Goal: Communication & Community: Participate in discussion

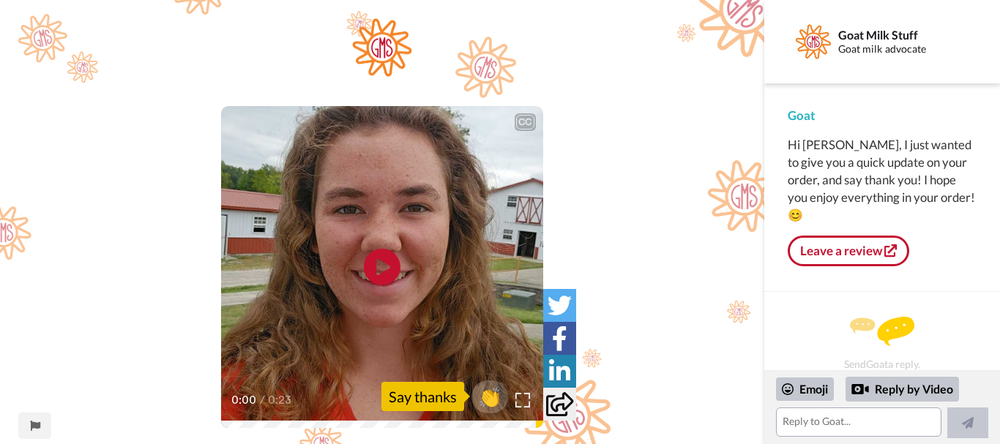
click at [383, 271] on icon "Play/Pause" at bounding box center [382, 267] width 37 height 66
click at [497, 393] on span "👏" at bounding box center [490, 396] width 46 height 29
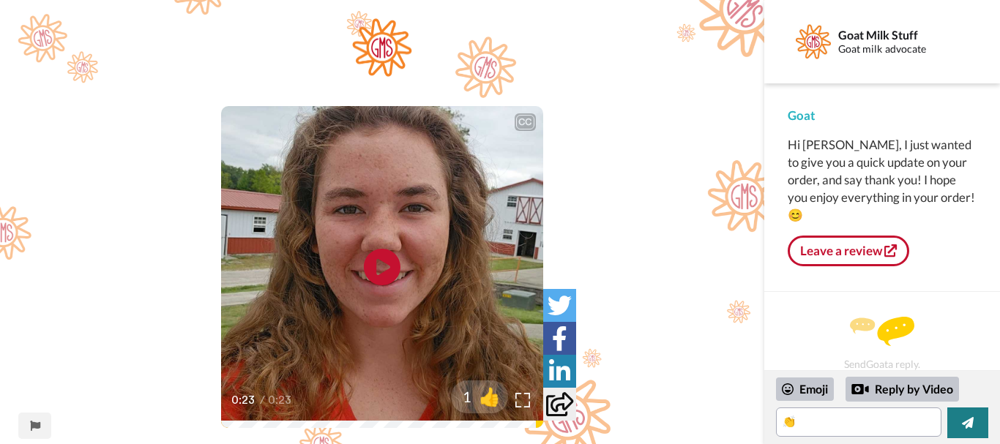
click at [982, 422] on button at bounding box center [967, 423] width 41 height 31
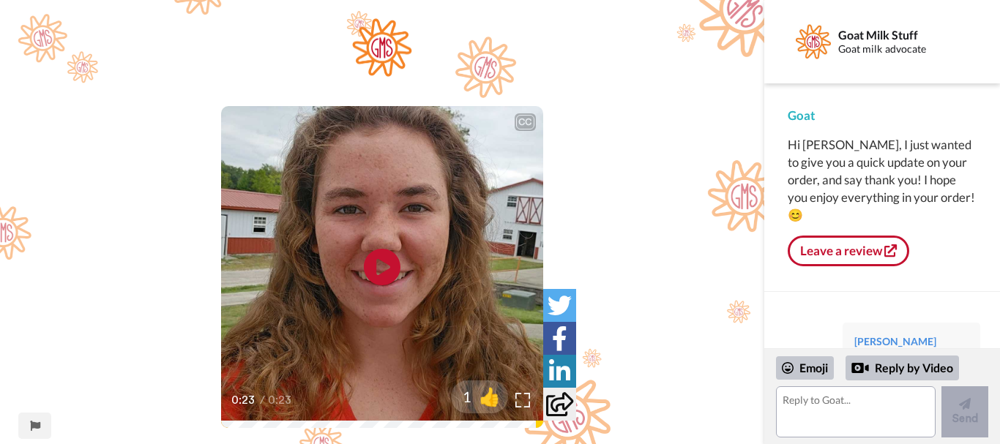
scroll to position [42, 0]
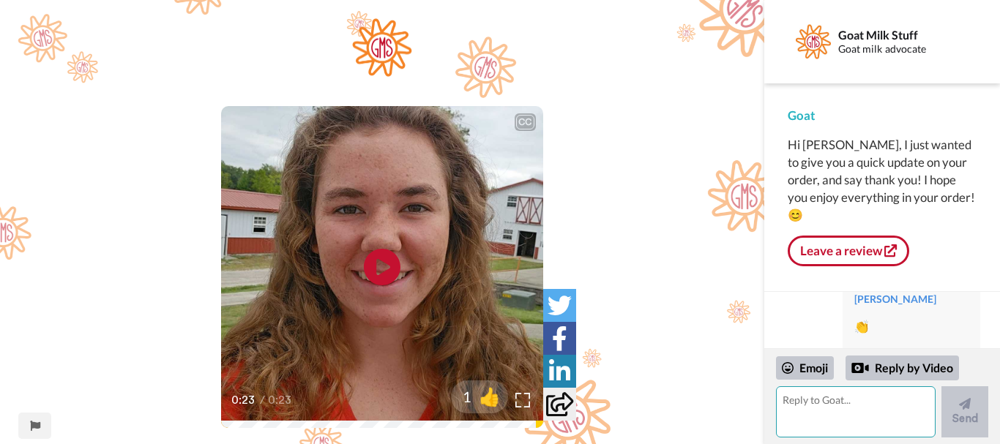
click at [792, 402] on textarea at bounding box center [856, 412] width 160 height 51
click at [811, 370] on div "Emoji" at bounding box center [805, 367] width 58 height 23
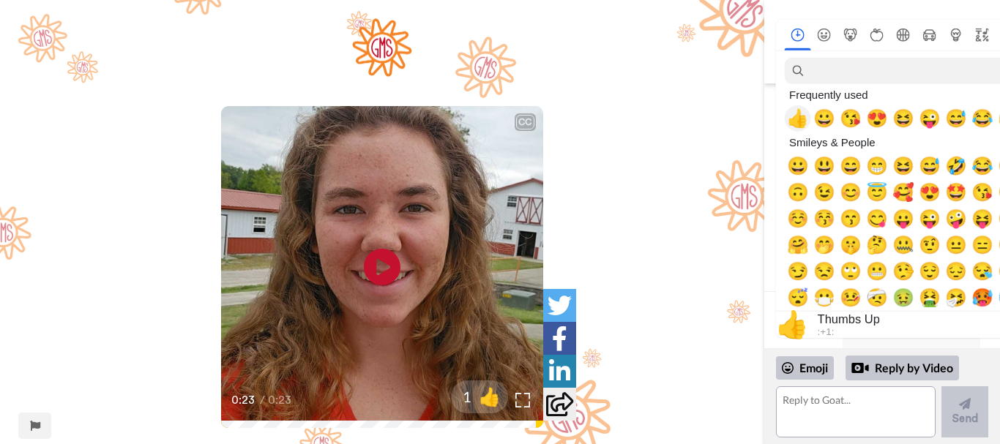
click at [796, 123] on span "👍" at bounding box center [798, 118] width 22 height 20
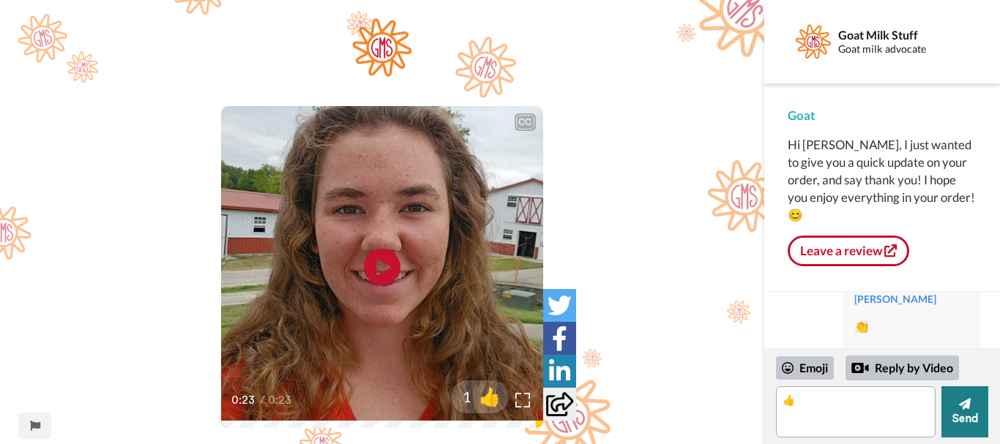
drag, startPoint x: 974, startPoint y: 413, endPoint x: 972, endPoint y: 399, distance: 14.1
click at [974, 412] on button "Send" at bounding box center [964, 412] width 47 height 51
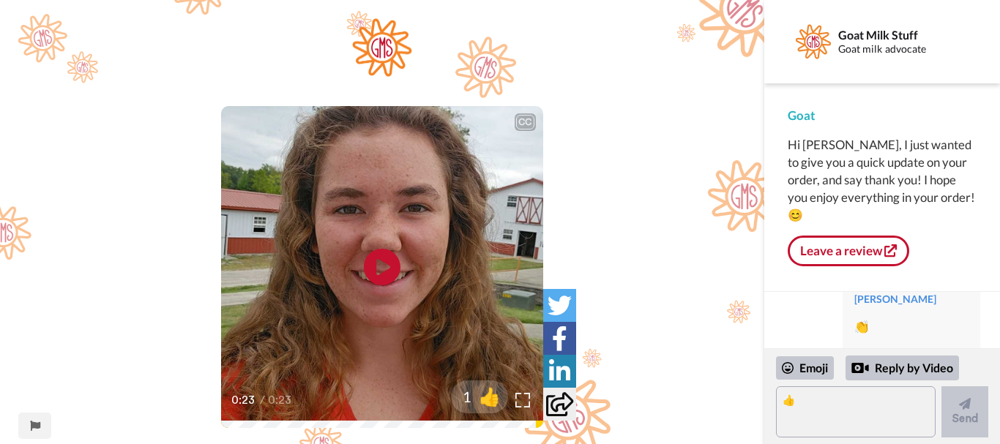
scroll to position [71, 0]
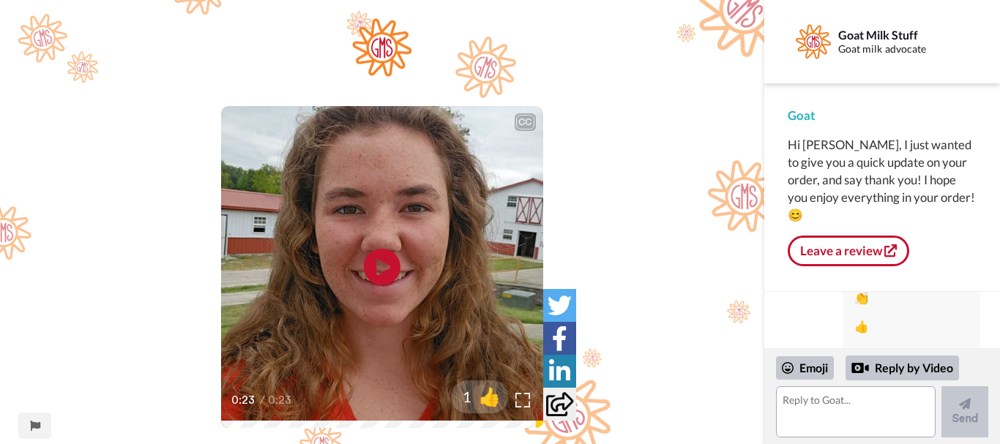
click at [796, 370] on div "Emoji" at bounding box center [805, 367] width 58 height 23
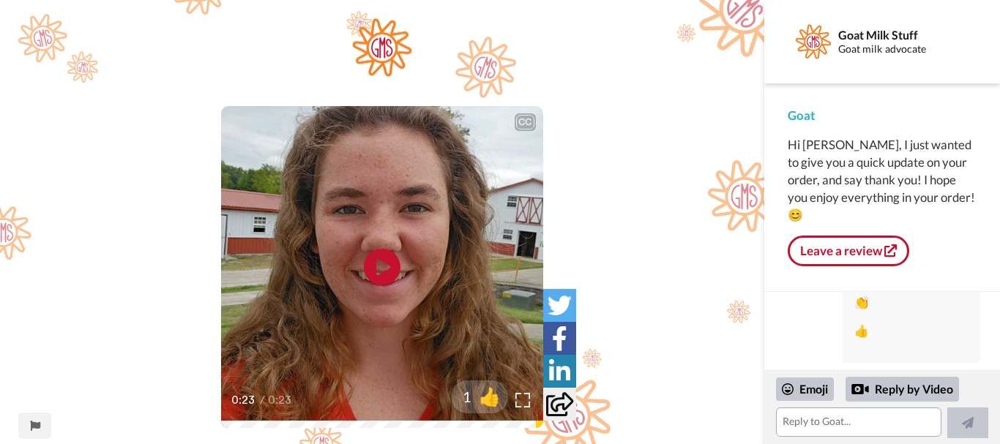
scroll to position [49, 0]
click at [809, 382] on div "Emoji" at bounding box center [805, 389] width 58 height 23
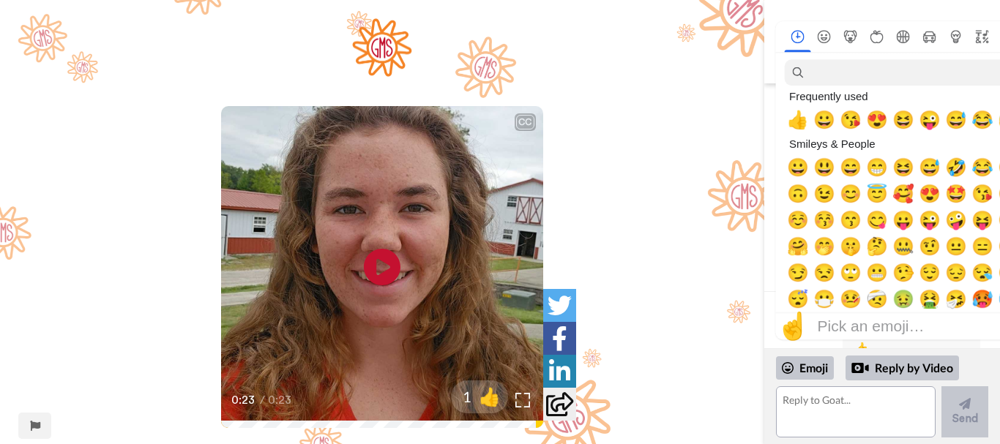
scroll to position [71, 0]
